Goal: Task Accomplishment & Management: Complete application form

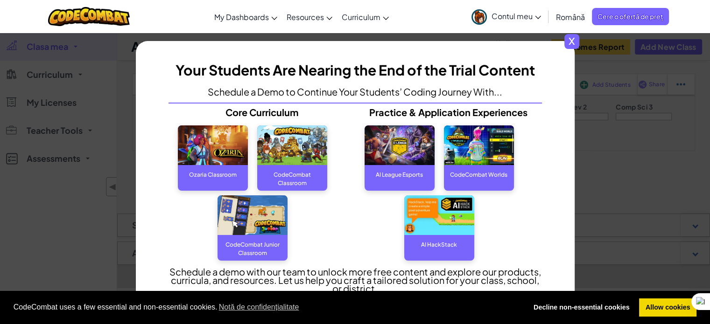
scroll to position [29, 0]
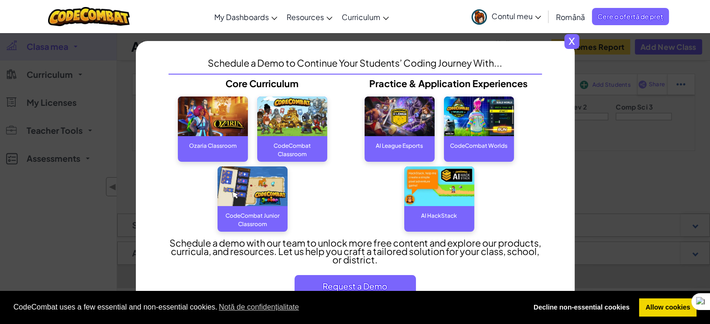
click at [289, 119] on img at bounding box center [292, 117] width 70 height 40
click at [292, 148] on div "CodeCombat Classroom" at bounding box center [292, 145] width 70 height 19
click at [304, 120] on img at bounding box center [292, 117] width 70 height 40
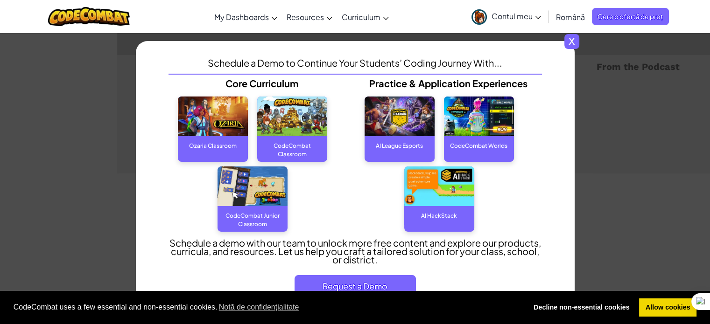
click at [577, 42] on span "x" at bounding box center [571, 41] width 15 height 15
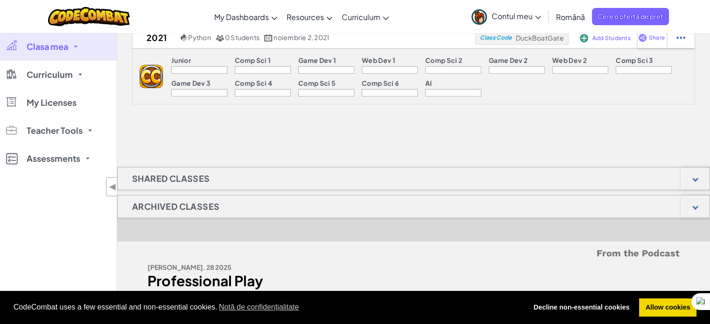
scroll to position [0, 0]
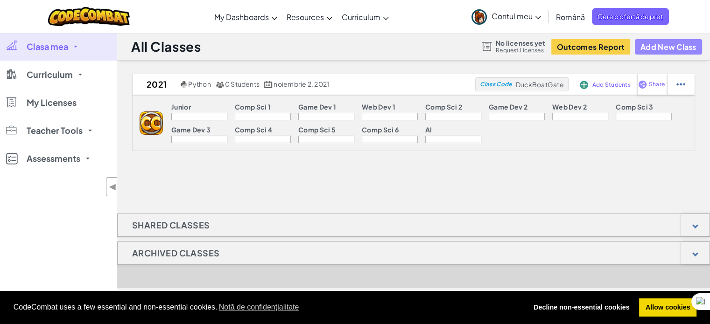
click at [672, 46] on button "Add New Class" at bounding box center [668, 46] width 67 height 15
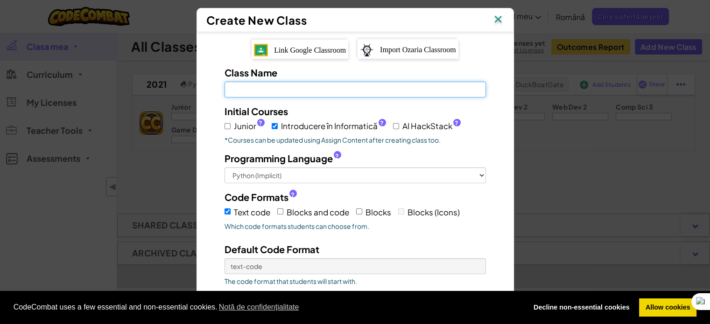
click at [250, 85] on input "Class Name Câmpul este obligatoriu" at bounding box center [354, 90] width 261 height 16
type input "DB"
click at [224, 125] on input "Junior ?" at bounding box center [227, 126] width 6 height 6
checkbox input "true"
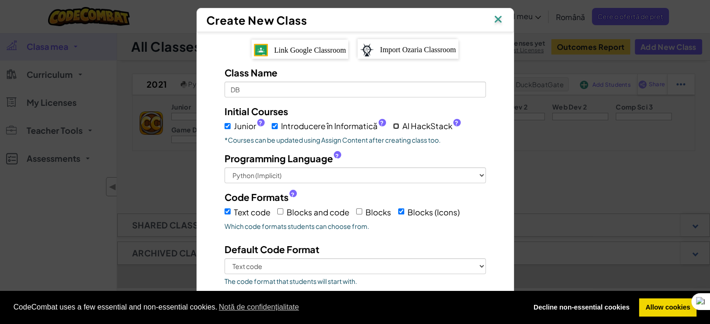
click at [393, 126] on input "AI HackStack ?" at bounding box center [396, 126] width 6 height 6
checkbox input "true"
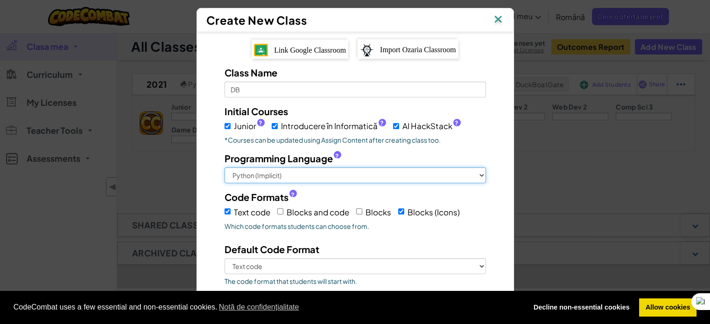
click at [479, 173] on select "Python (Implicit) JavaScript C++ [GEOGRAPHIC_DATA] (Experimental)" at bounding box center [354, 176] width 261 height 16
select select "cpp"
click at [224, 168] on select "Python (Implicit) JavaScript C++ [GEOGRAPHIC_DATA] (Experimental)" at bounding box center [354, 176] width 261 height 16
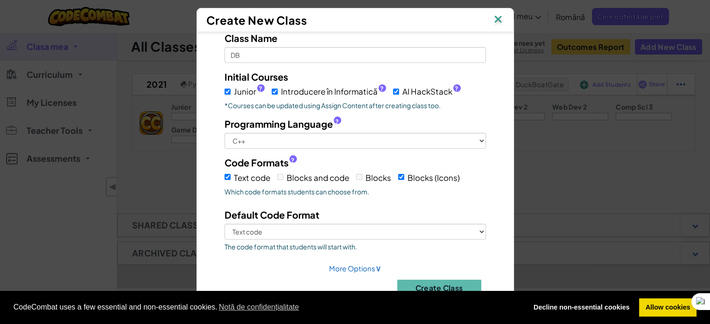
scroll to position [140, 0]
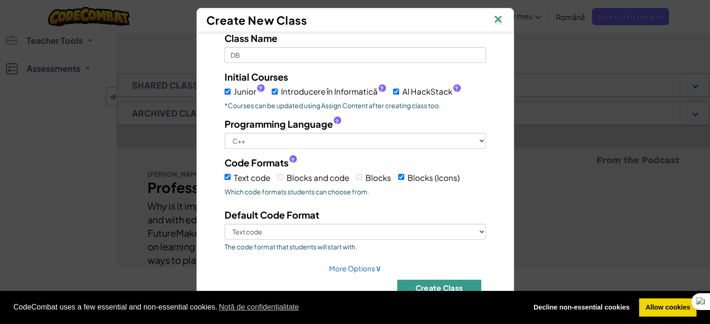
click at [424, 286] on button "Create Class" at bounding box center [439, 288] width 84 height 16
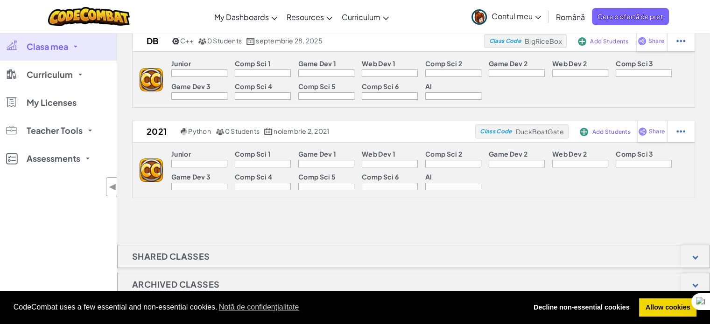
scroll to position [0, 0]
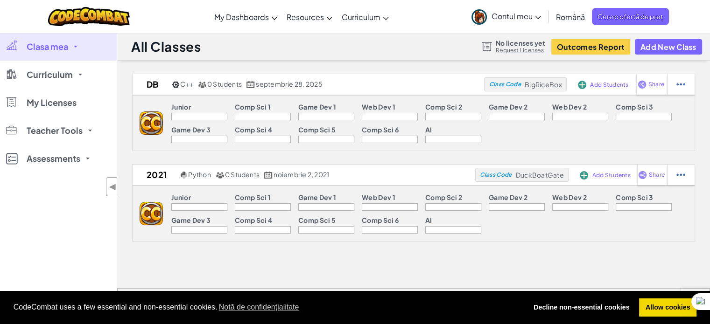
click at [75, 44] on link "Clasa mea" at bounding box center [58, 47] width 117 height 28
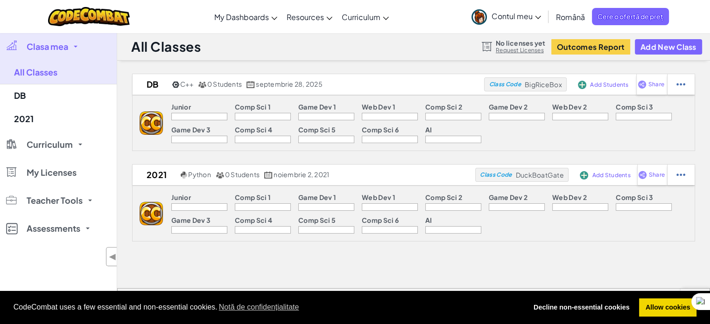
click at [158, 120] on img at bounding box center [151, 123] width 23 height 23
